Goal: Task Accomplishment & Management: Manage account settings

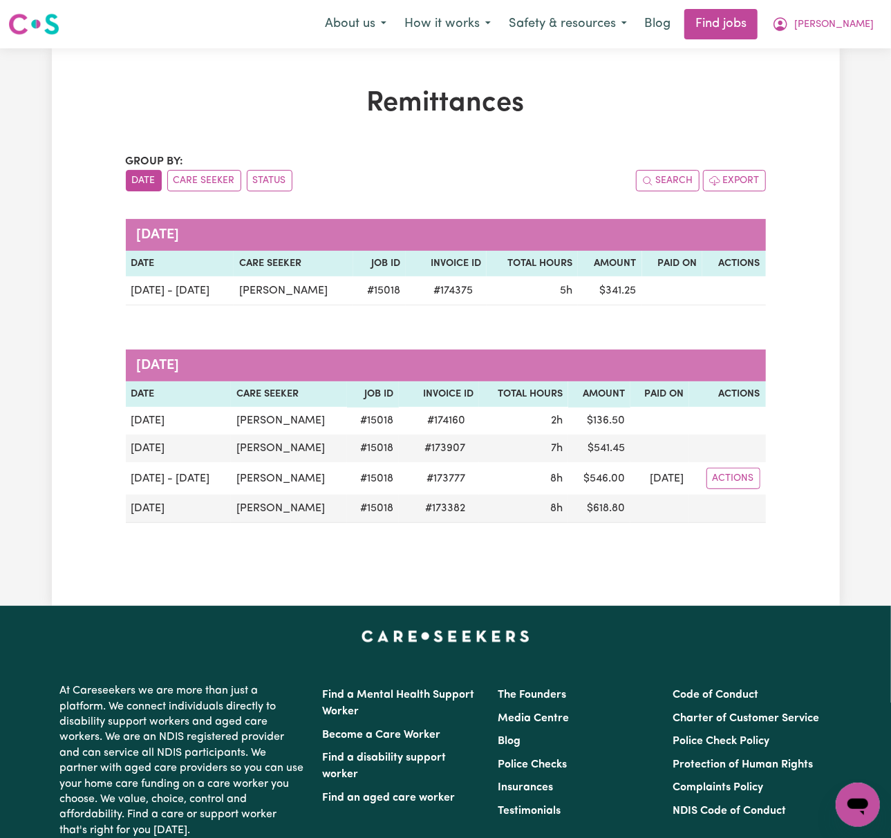
click at [853, 17] on button "[PERSON_NAME]" at bounding box center [823, 24] width 120 height 29
click at [833, 75] on link "My Dashboard" at bounding box center [826, 79] width 109 height 26
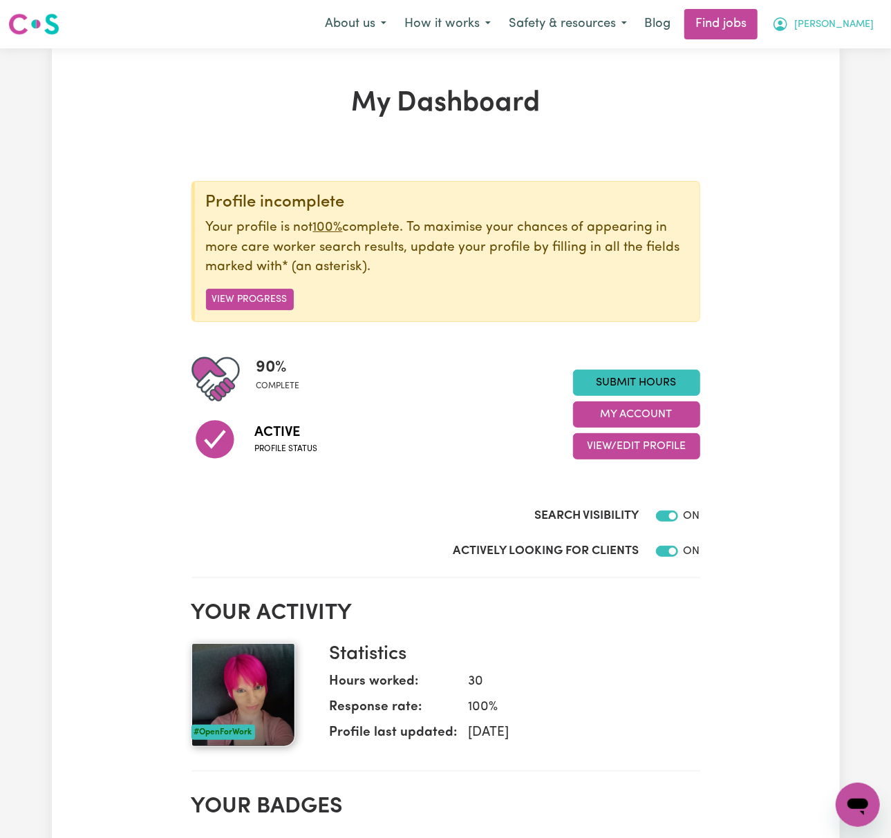
click at [865, 23] on span "[PERSON_NAME]" at bounding box center [833, 24] width 79 height 15
click at [848, 106] on link "Logout" at bounding box center [826, 106] width 109 height 26
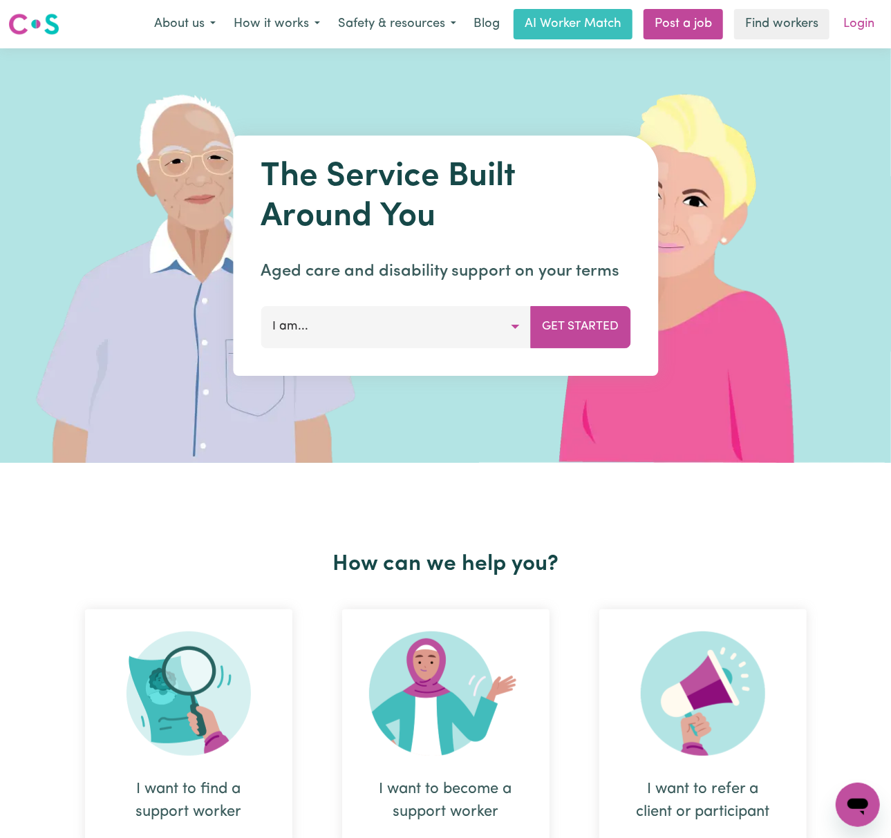
drag, startPoint x: 848, startPoint y: 106, endPoint x: 866, endPoint y: 14, distance: 93.6
click at [873, 6] on nav "Menu About us How it works Safety & resources Blog AI Worker Match Post a job F…" at bounding box center [445, 24] width 891 height 48
click at [857, 22] on link "Login" at bounding box center [859, 24] width 48 height 30
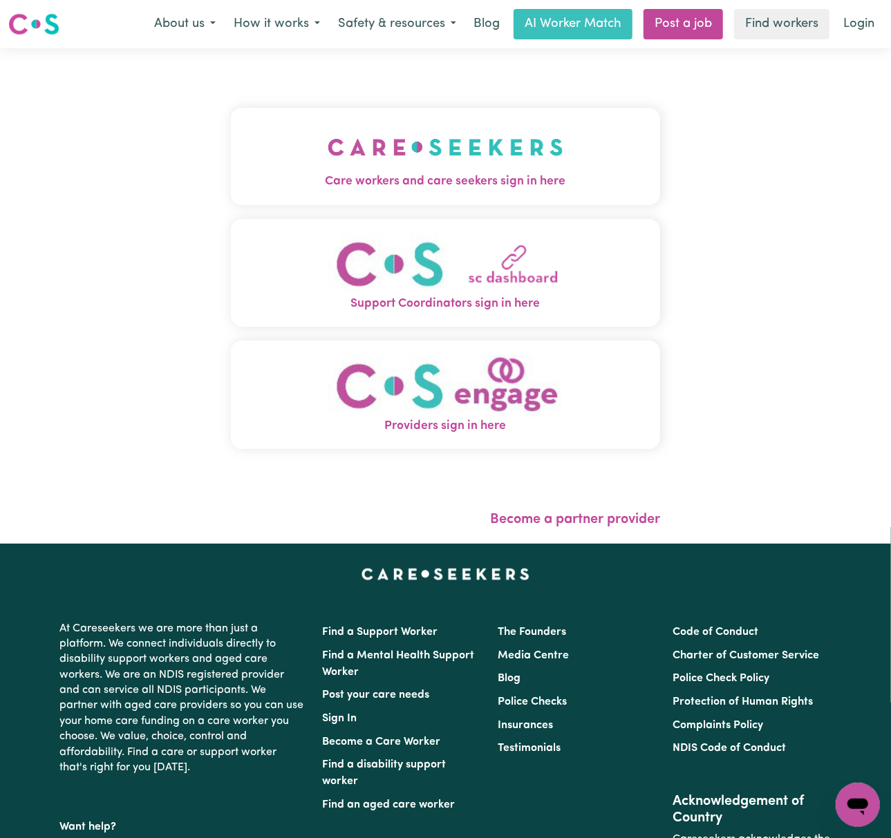
click at [460, 124] on button "Care workers and care seekers sign in here" at bounding box center [445, 156] width 429 height 97
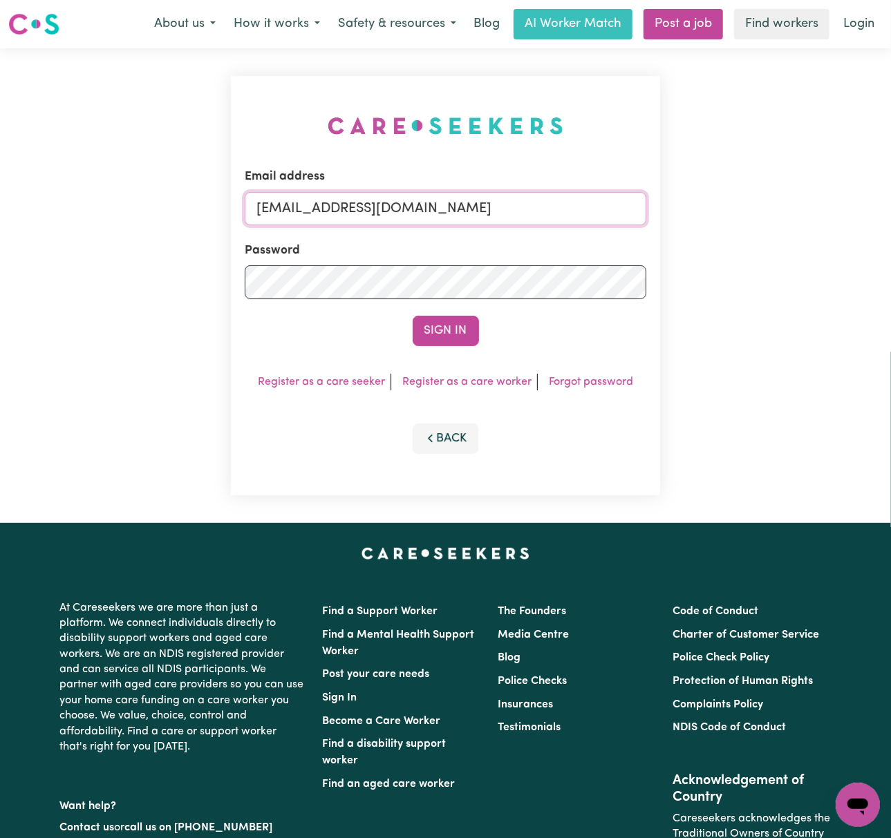
drag, startPoint x: 352, startPoint y: 205, endPoint x: 355, endPoint y: 214, distance: 9.6
click at [352, 205] on input "[EMAIL_ADDRESS][DOMAIN_NAME]" at bounding box center [445, 208] width 401 height 33
drag, startPoint x: 336, startPoint y: 206, endPoint x: 770, endPoint y: 211, distance: 434.0
click at [770, 211] on div "Email address [EMAIL_ADDRESS][DOMAIN_NAME] Password Sign In Register as a care …" at bounding box center [445, 285] width 891 height 475
type input "[EMAIL_ADDRESS][DOMAIN_NAME]"
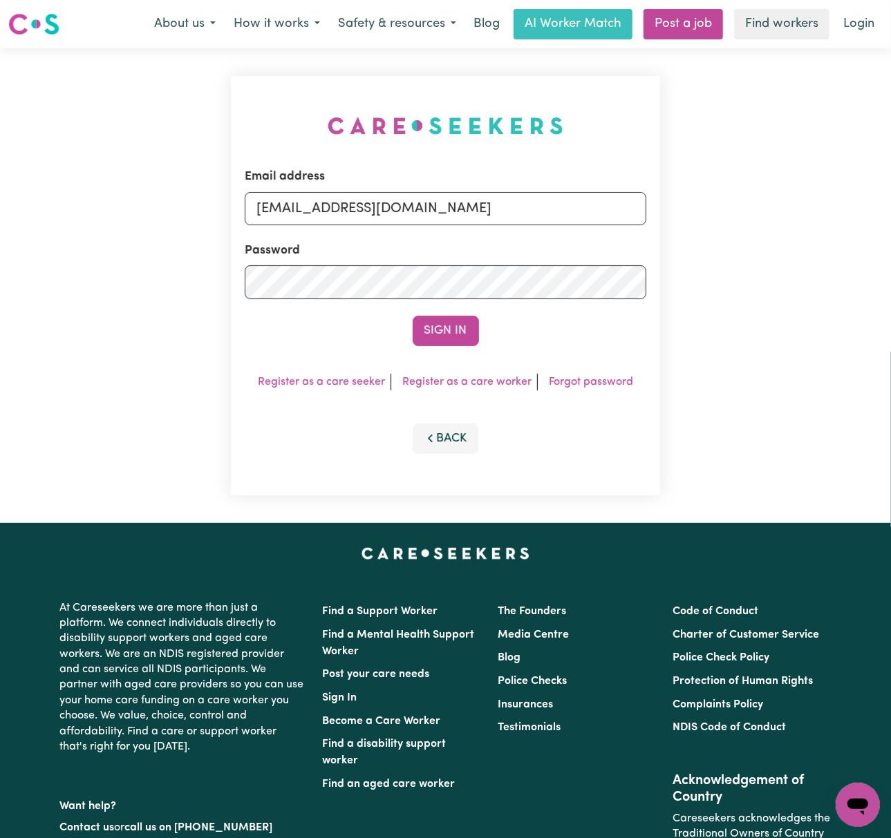
click at [413, 316] on button "Sign In" at bounding box center [446, 331] width 66 height 30
